Goal: Task Accomplishment & Management: Manage account settings

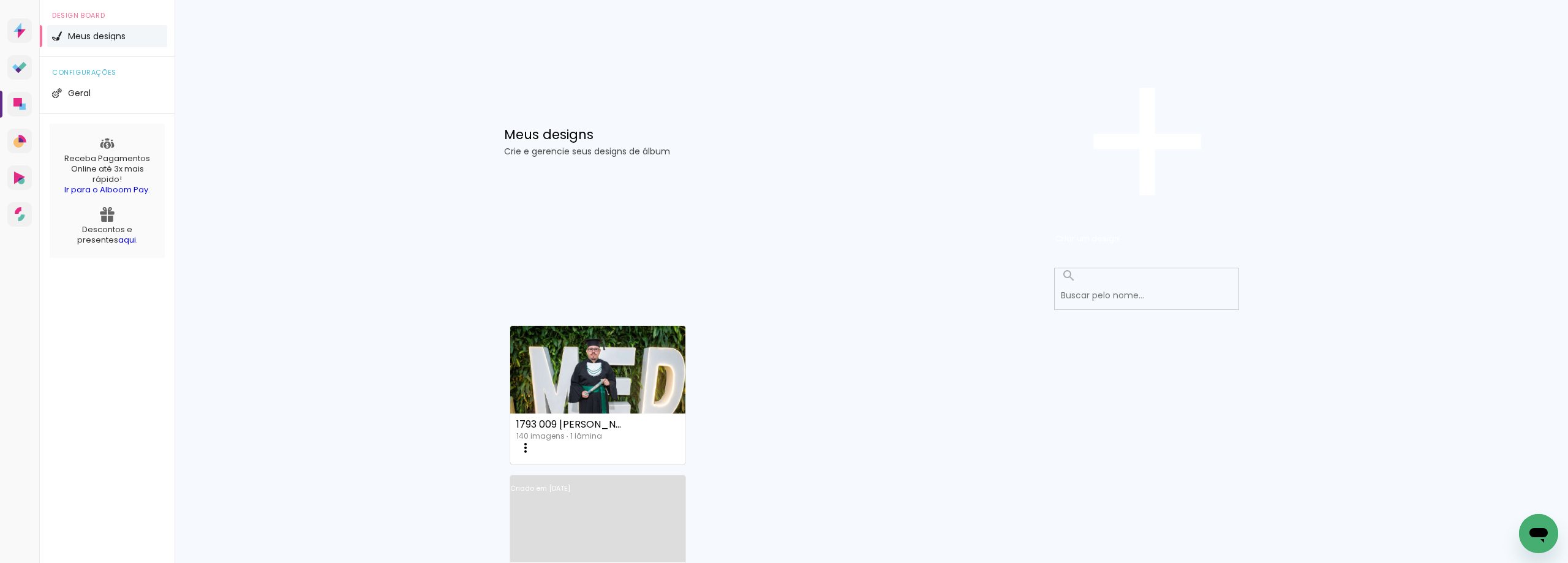
click at [533, 440] on iron-icon at bounding box center [526, 447] width 15 height 15
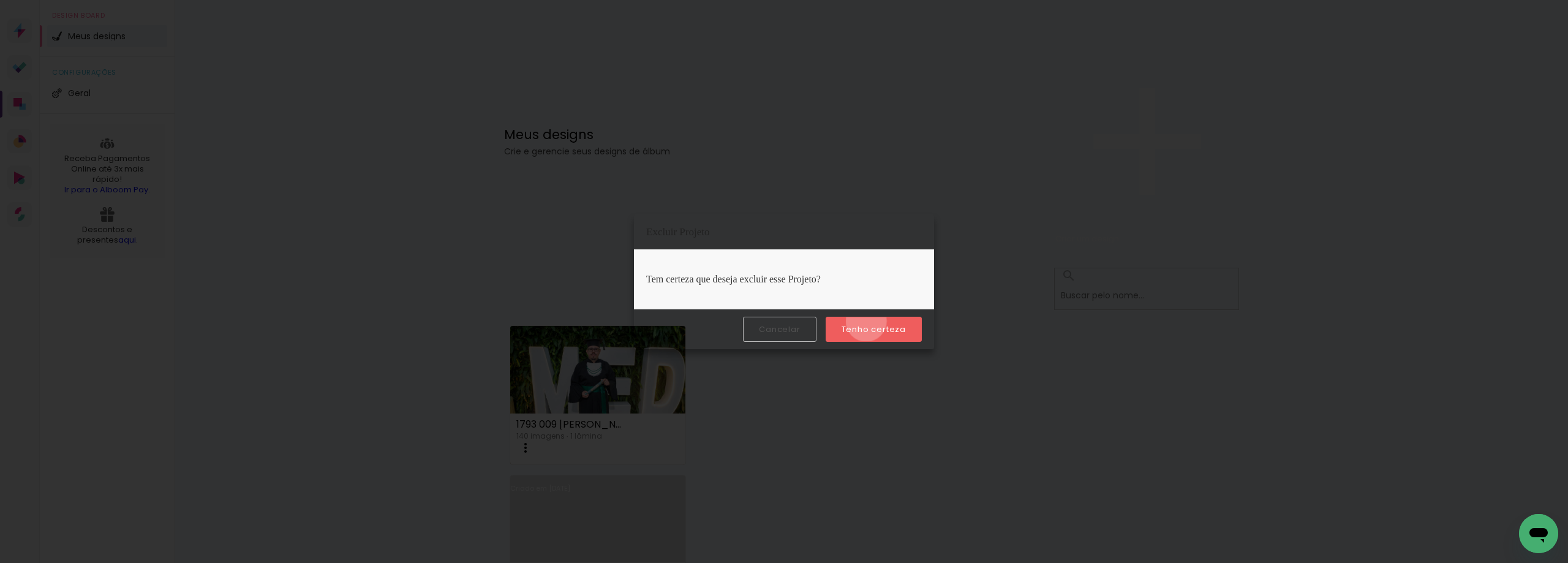
click at [868, 321] on paper-button "Tenho certeza" at bounding box center [874, 329] width 96 height 25
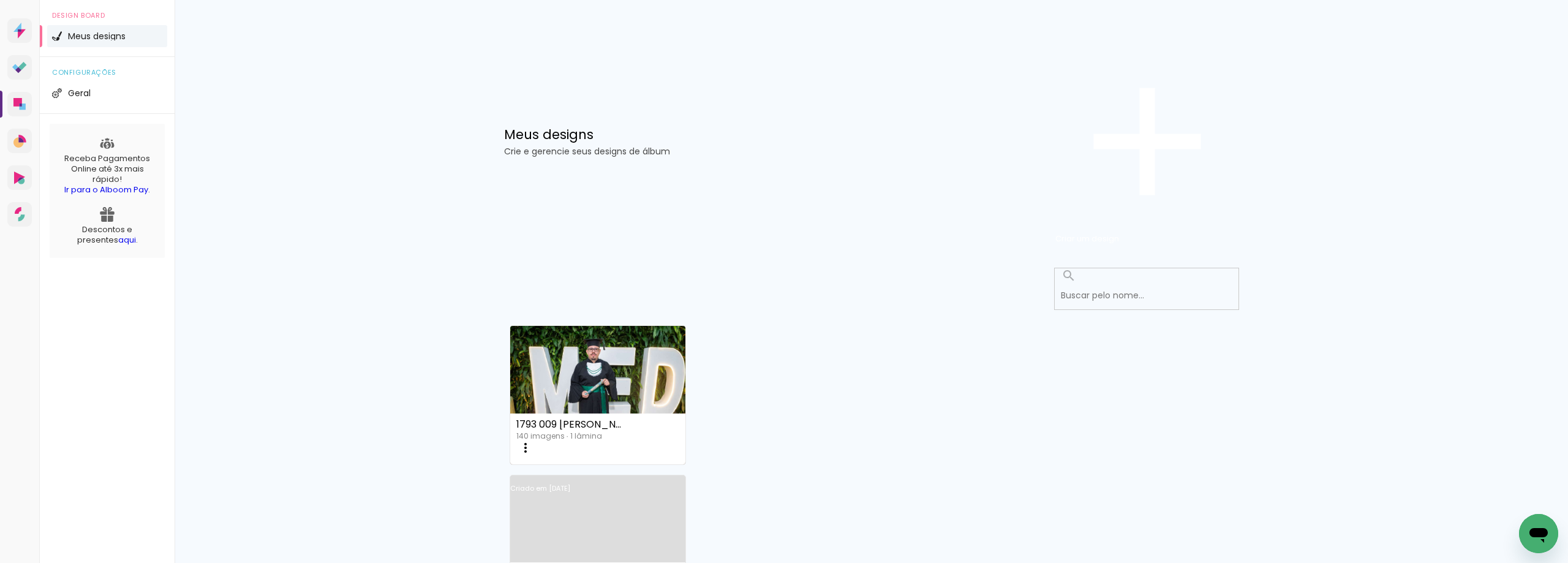
click at [533, 440] on iron-icon at bounding box center [526, 447] width 15 height 15
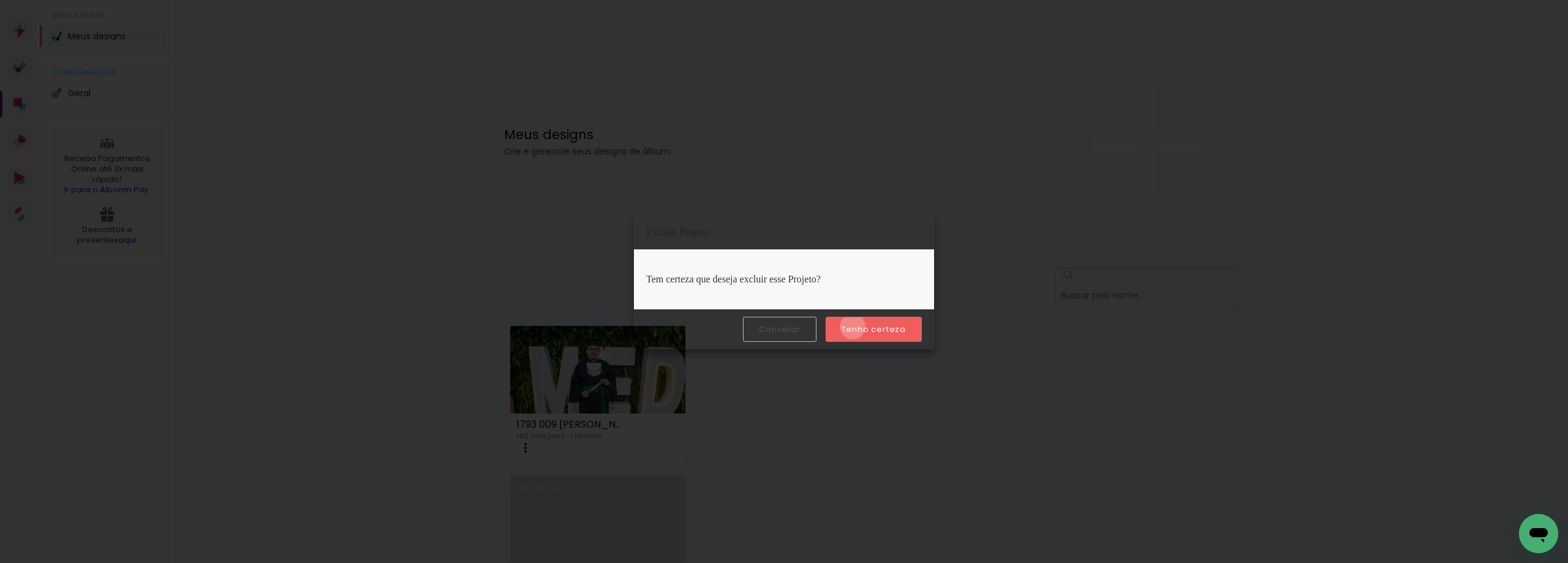
click at [0, 0] on slot "Tenho certeza" at bounding box center [0, 0] width 0 height 0
click at [1115, 218] on iron-overlay-backdrop at bounding box center [784, 282] width 1568 height 563
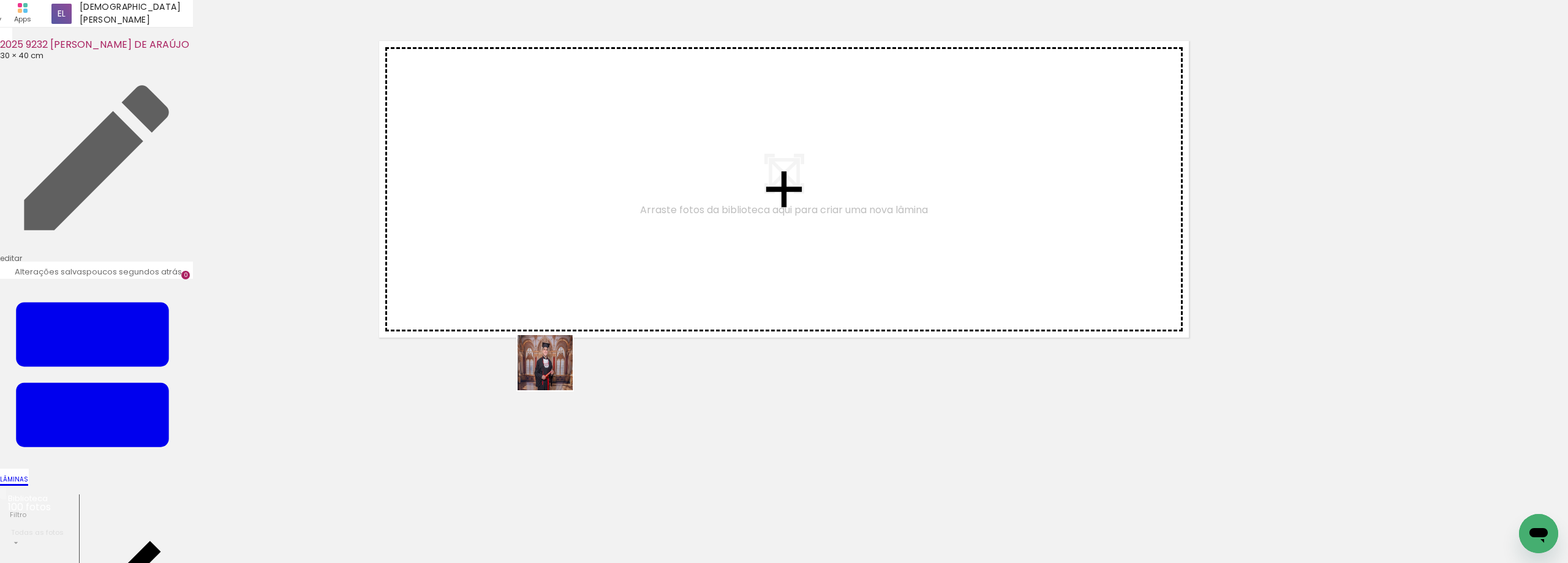
drag, startPoint x: 140, startPoint y: 519, endPoint x: 878, endPoint y: 299, distance: 770.1
click at [878, 299] on quentale-workspace at bounding box center [784, 282] width 1568 height 563
